Goal: Find specific page/section: Find specific page/section

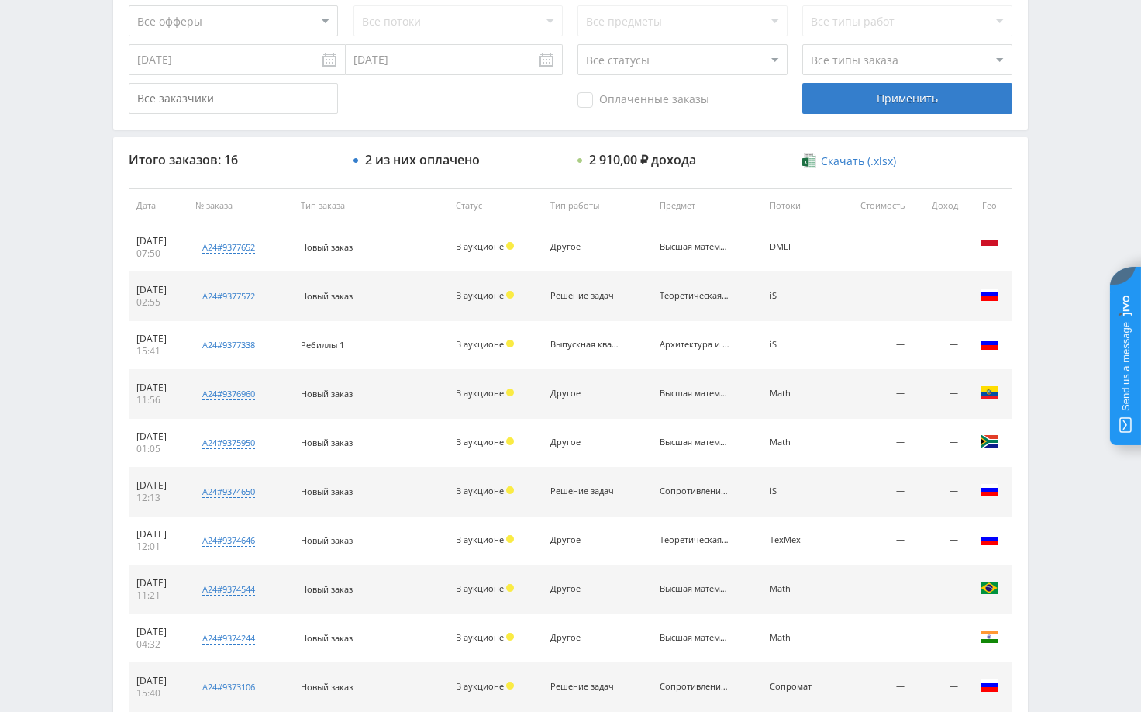
scroll to position [465, 0]
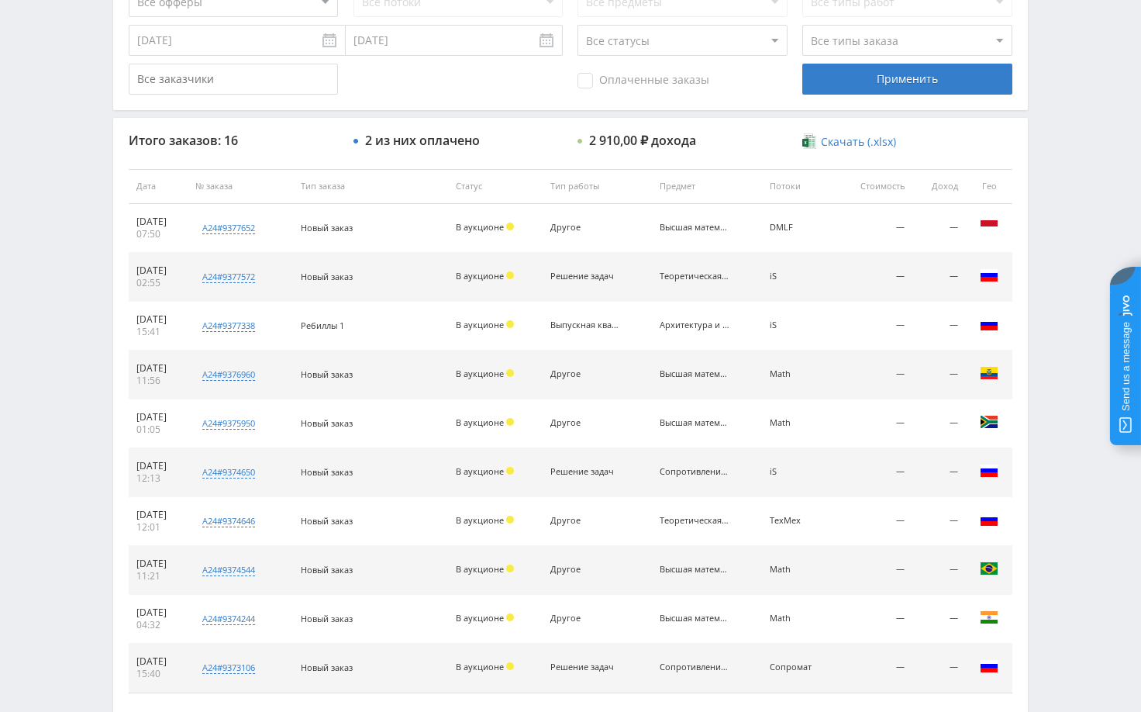
drag, startPoint x: 1080, startPoint y: 202, endPoint x: 1046, endPoint y: 153, distance: 60.2
click at [1080, 202] on div "Telegram-канал Инструменты База знаний Ваш менеджер: [PERSON_NAME] Online @edug…" at bounding box center [570, 185] width 1141 height 1301
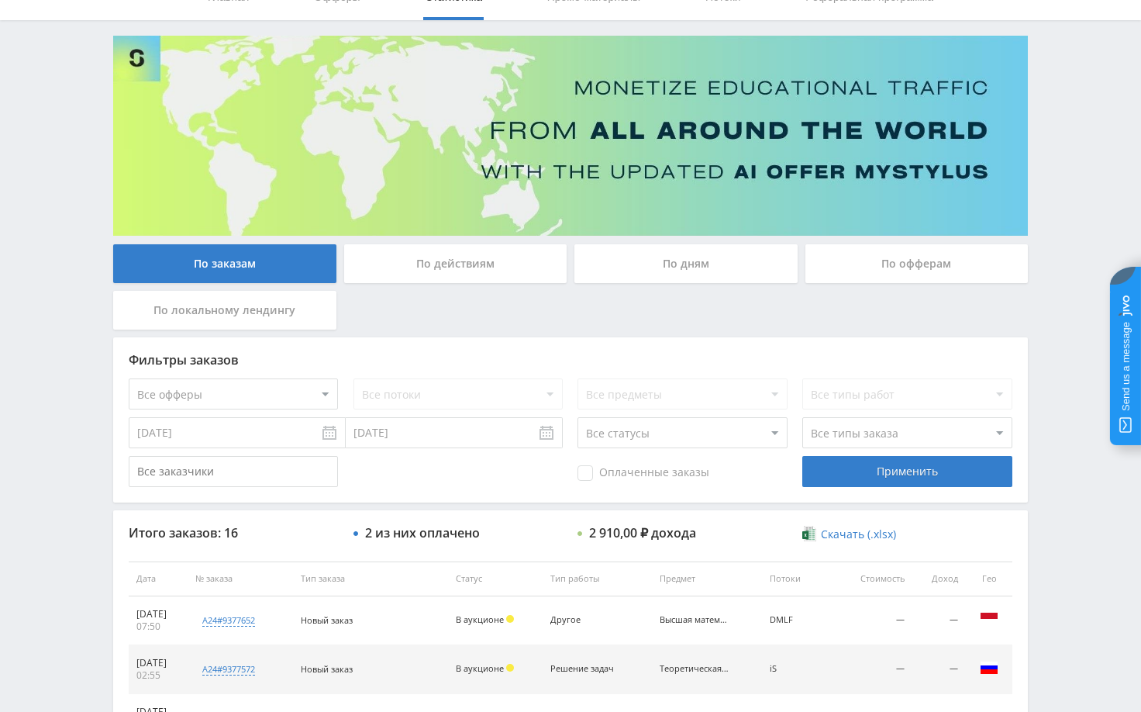
scroll to position [0, 0]
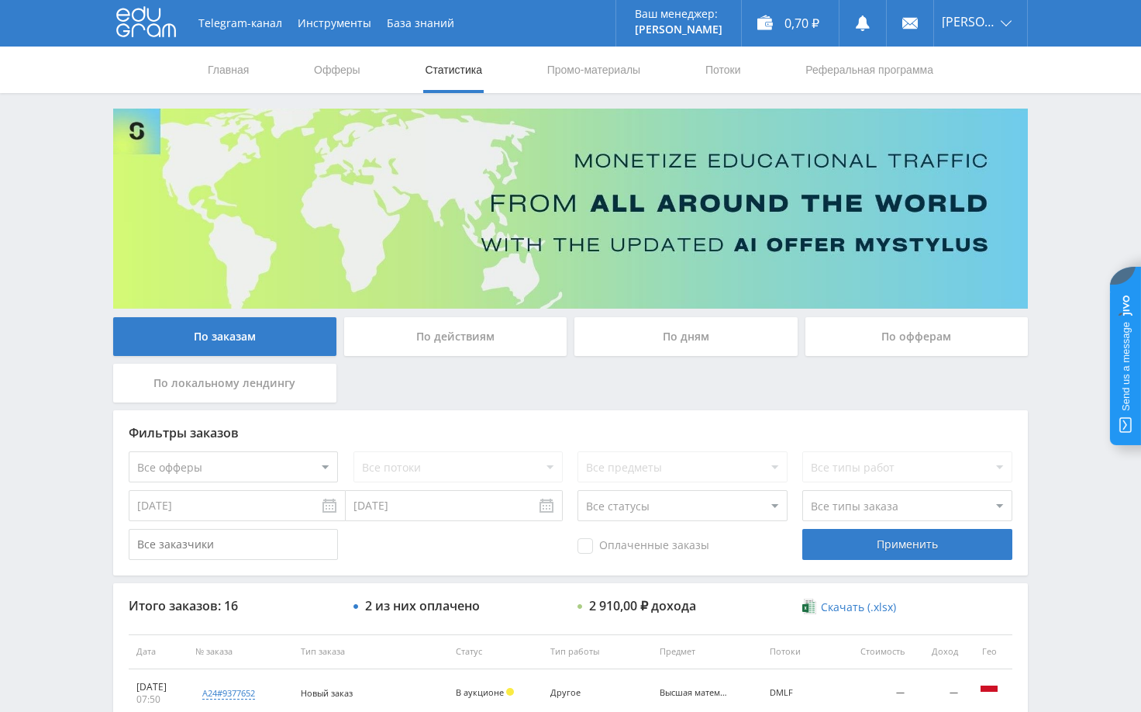
click at [1060, 488] on div "Telegram-канал Инструменты База знаний Ваш менеджер: [PERSON_NAME] Online @edug…" at bounding box center [570, 650] width 1141 height 1301
click at [1080, 190] on div "Telegram-канал Инструменты База знаний Ваш менеджер: [PERSON_NAME] Online @edug…" at bounding box center [570, 650] width 1141 height 1301
click at [1074, 153] on div "Telegram-канал Инструменты База знаний Ваш менеджер: [PERSON_NAME] Online @edug…" at bounding box center [570, 650] width 1141 height 1301
click at [1054, 243] on div "Telegram-канал Инструменты База знаний Ваш менеджер: Alex Alex Online @edugram_…" at bounding box center [570, 650] width 1141 height 1301
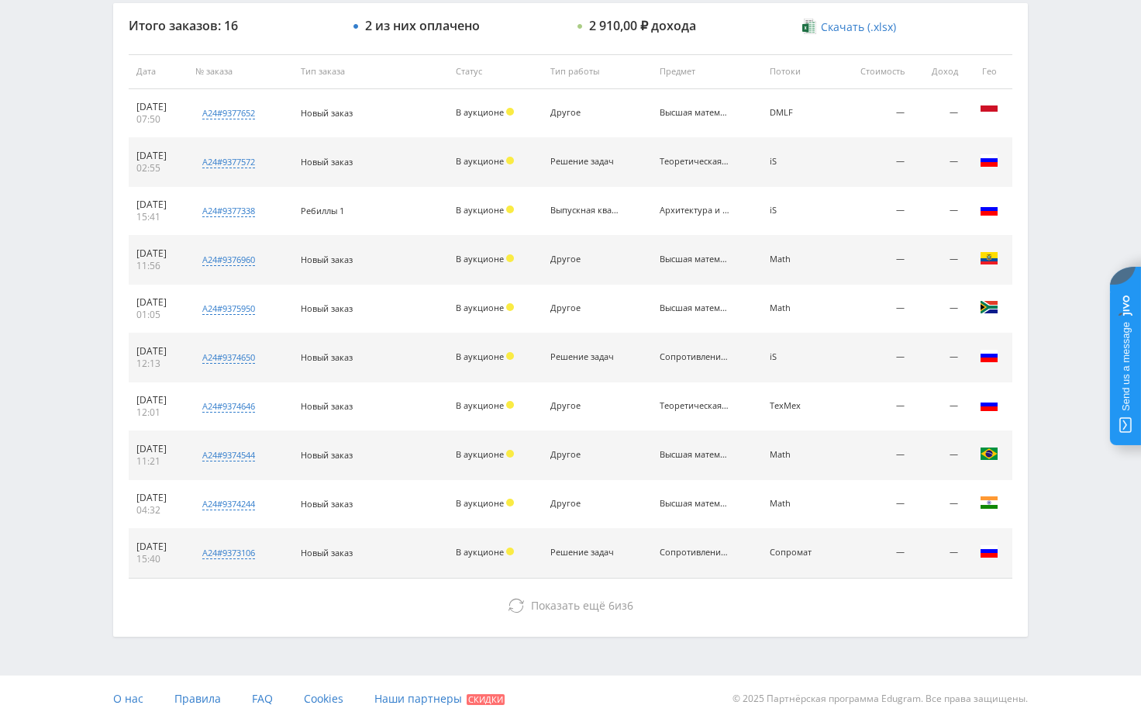
scroll to position [590, 0]
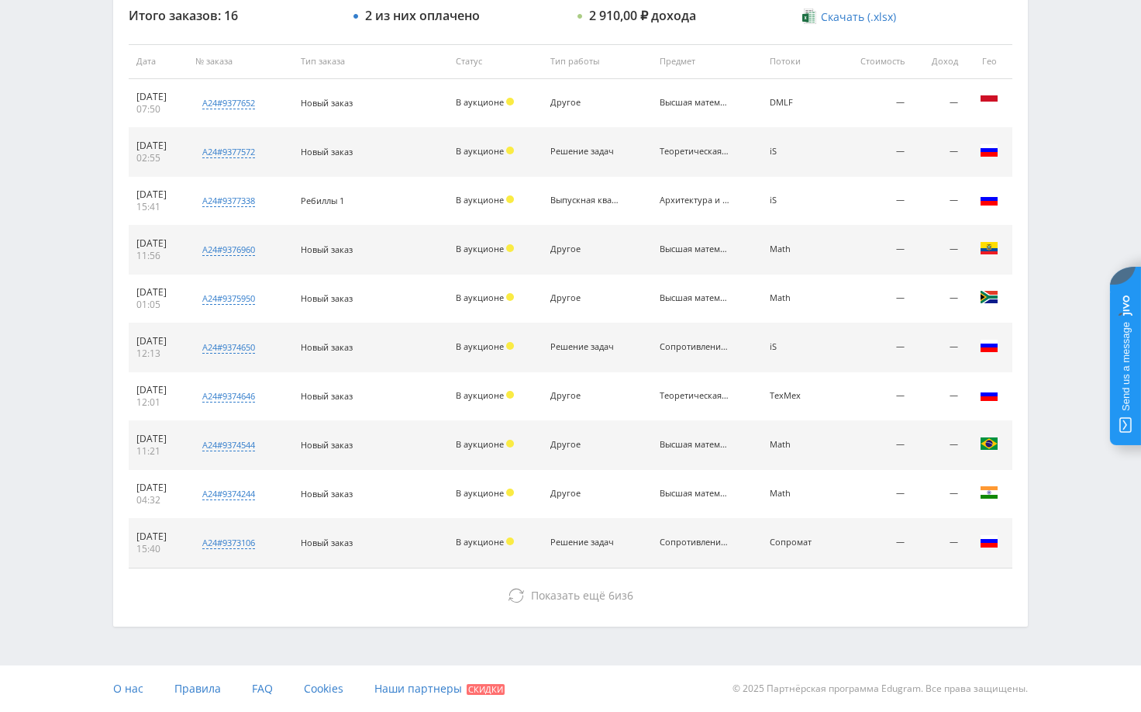
click at [1077, 147] on div "Telegram-канал Инструменты База знаний Ваш менеджер: [PERSON_NAME] Online @edug…" at bounding box center [570, 60] width 1141 height 1301
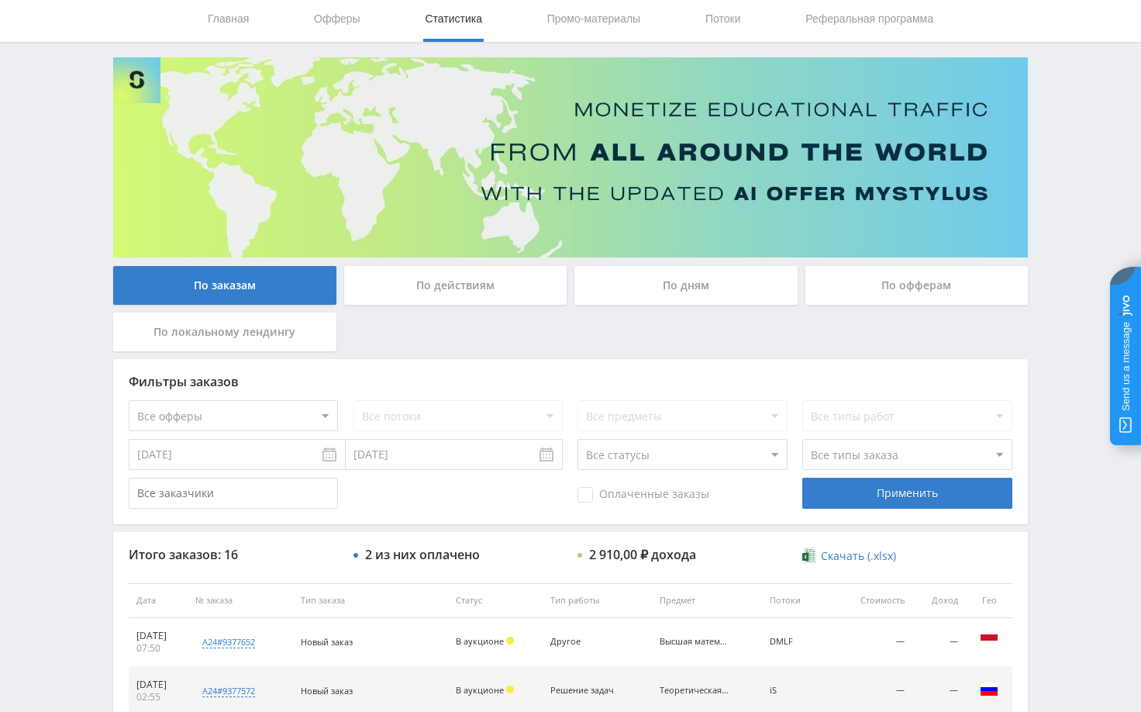
scroll to position [47, 0]
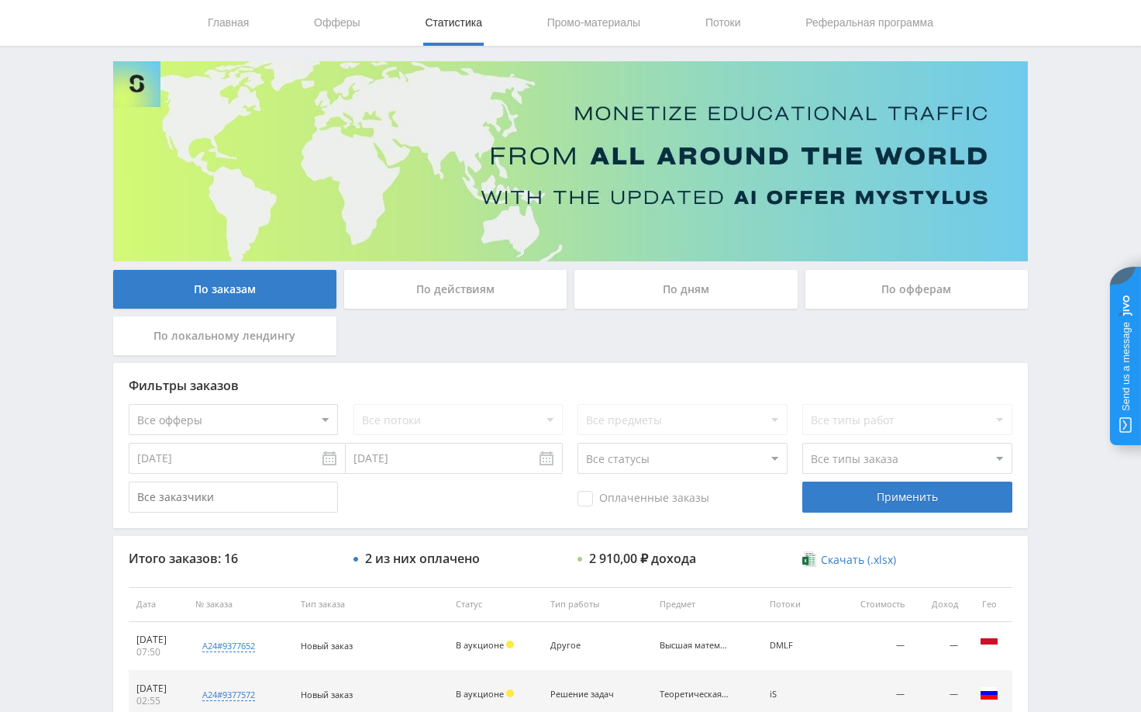
click at [1064, 168] on div "Telegram-канал Инструменты База знаний Ваш менеджер: Alex Alex Online @edugram_…" at bounding box center [570, 603] width 1141 height 1301
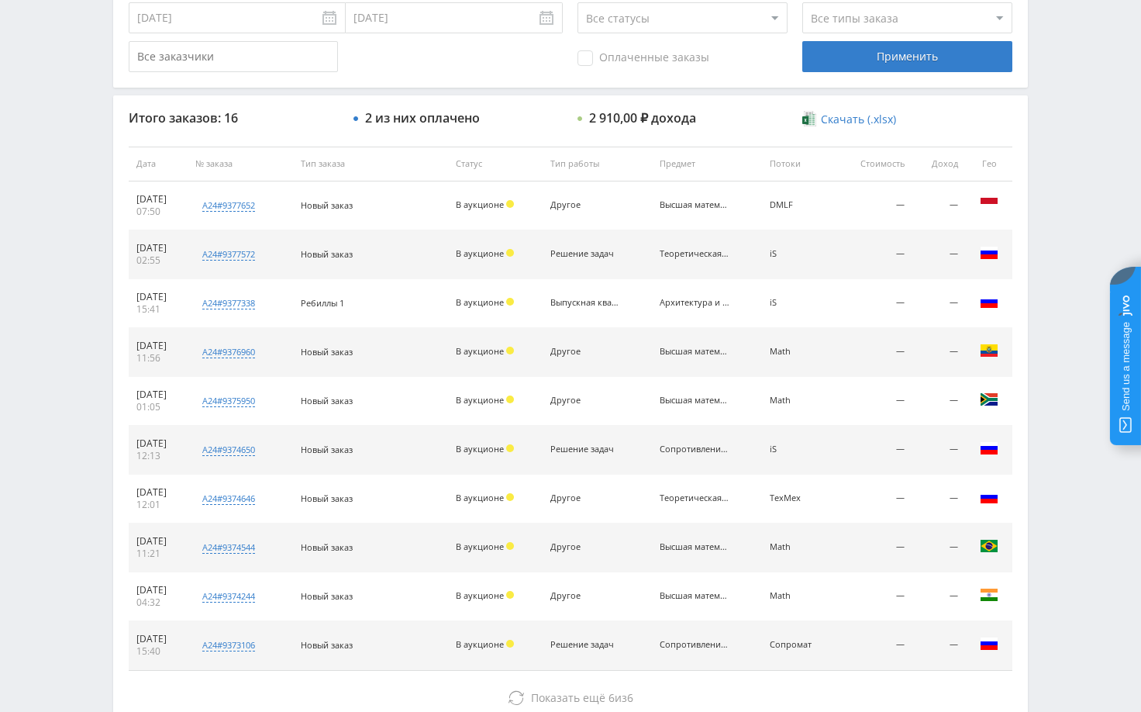
scroll to position [543, 0]
